Goal: Information Seeking & Learning: Learn about a topic

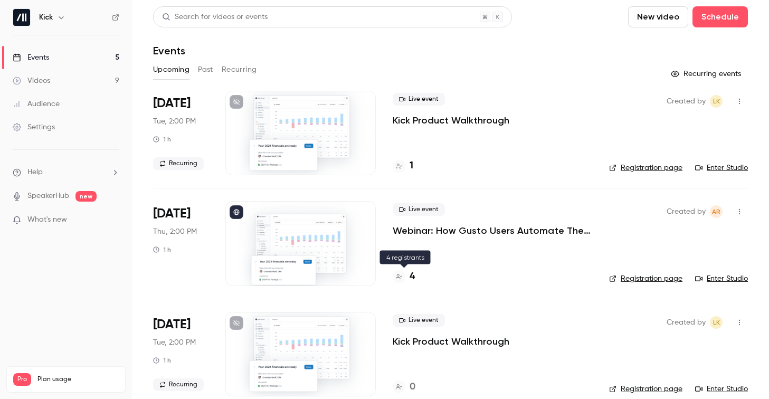
click at [414, 278] on h4 "4" at bounding box center [412, 277] width 5 height 14
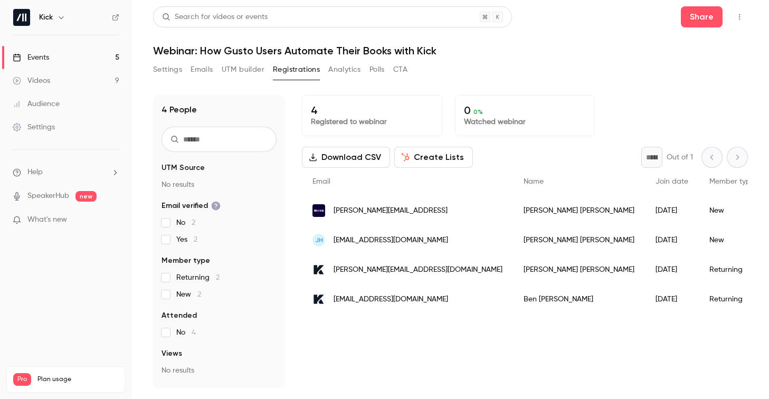
click at [94, 60] on link "Events 5" at bounding box center [66, 57] width 132 height 23
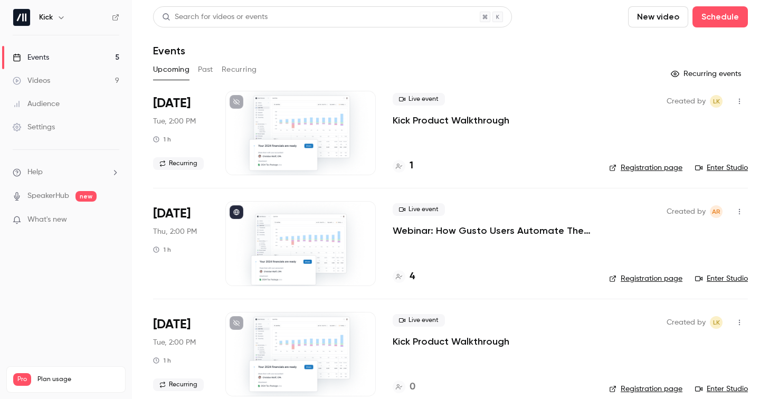
click at [412, 277] on h4 "4" at bounding box center [412, 277] width 5 height 14
